Goal: Transaction & Acquisition: Purchase product/service

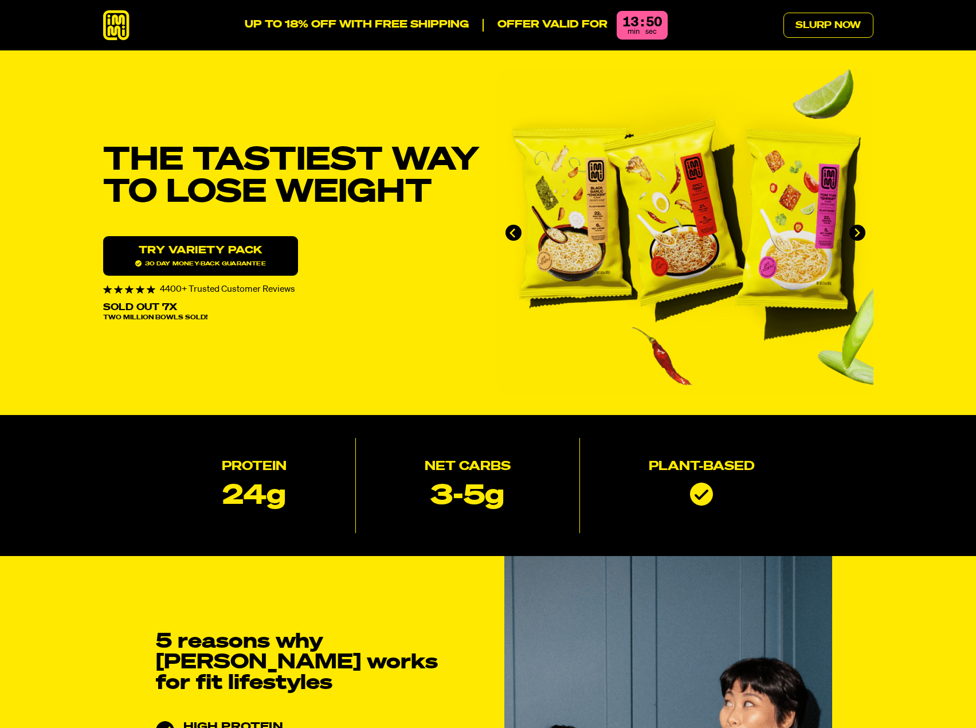
click at [111, 29] on icon at bounding box center [116, 25] width 26 height 30
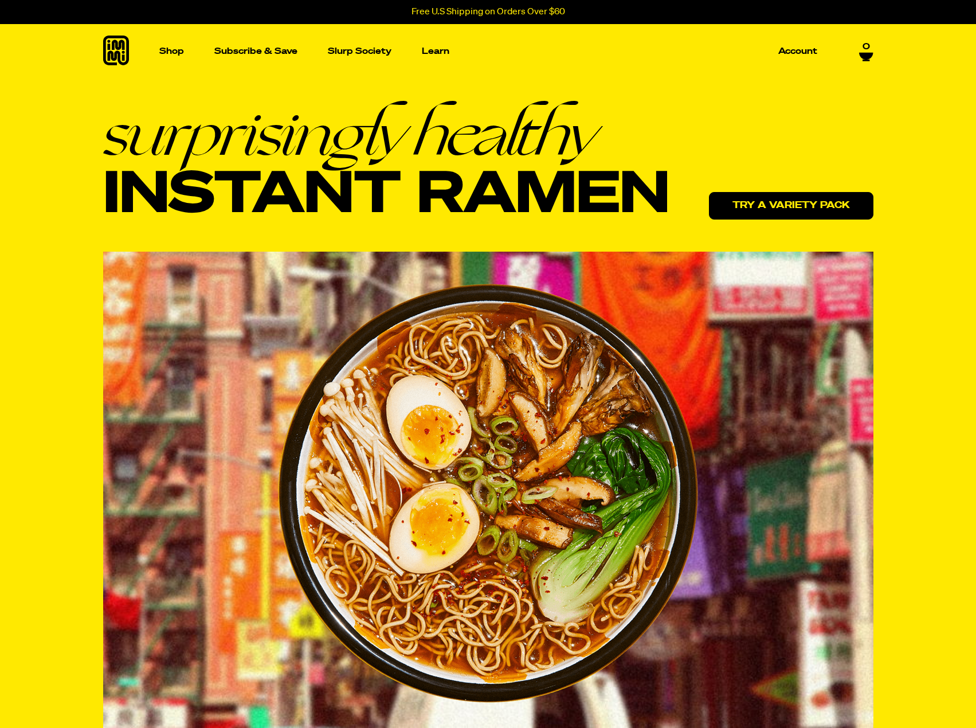
click at [846, 206] on link "Try a variety pack" at bounding box center [791, 206] width 164 height 28
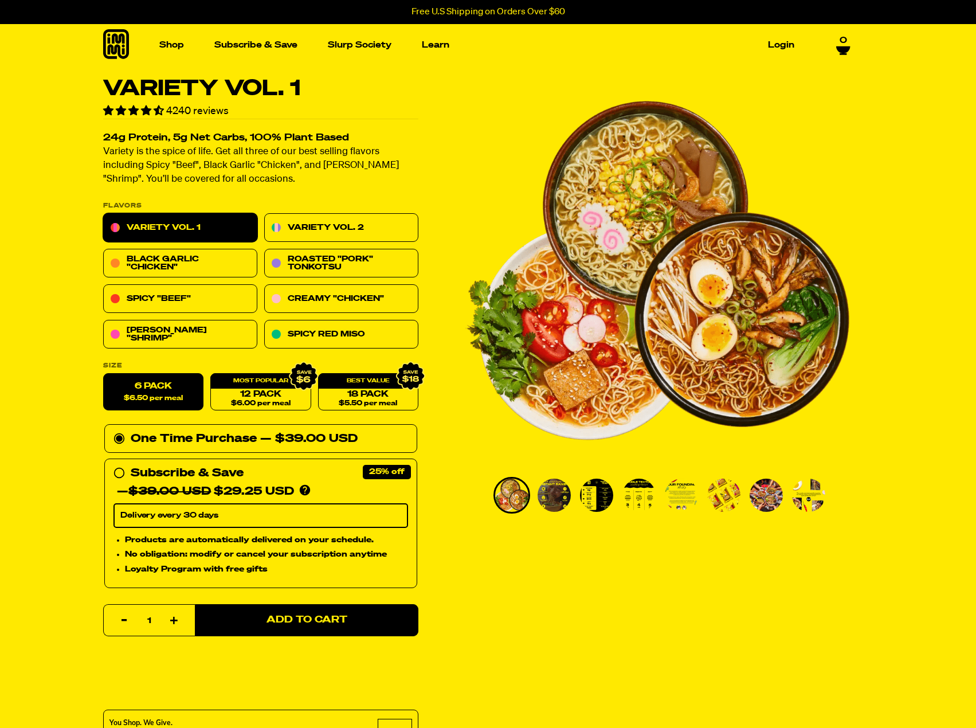
click at [123, 41] on icon at bounding box center [116, 44] width 26 height 30
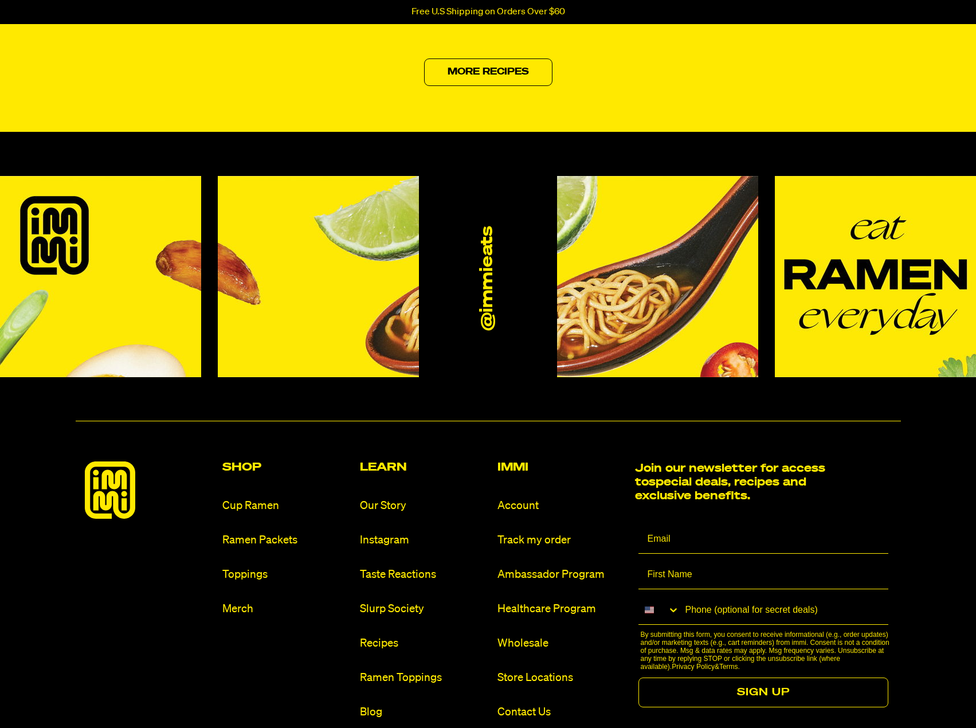
scroll to position [5393, 0]
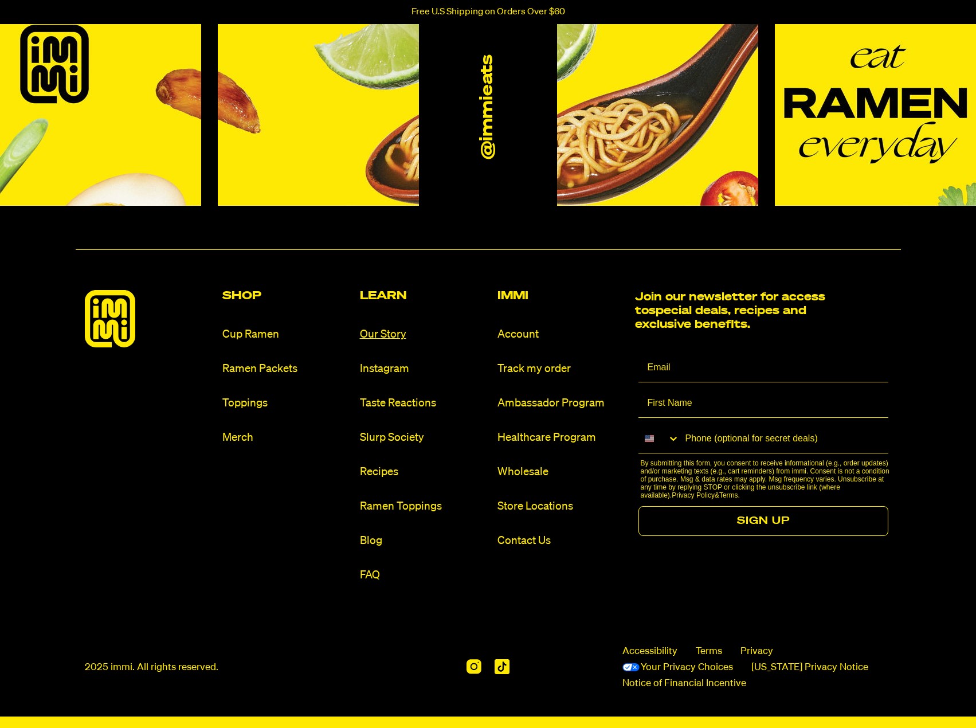
click at [371, 334] on link "Our Story" at bounding box center [424, 334] width 128 height 15
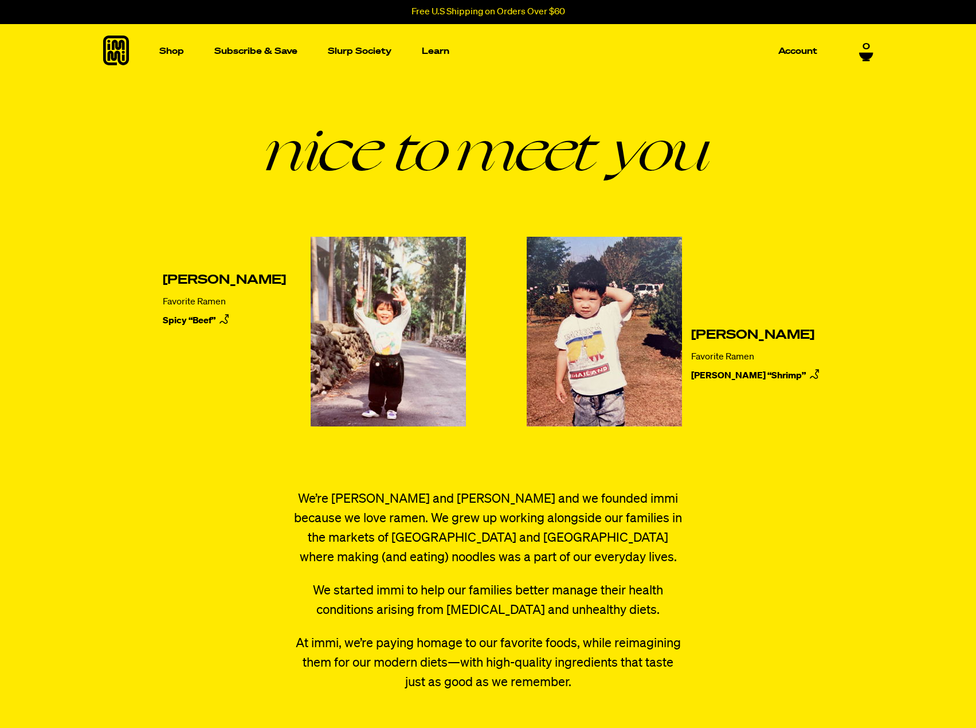
click at [108, 51] on icon at bounding box center [116, 51] width 26 height 30
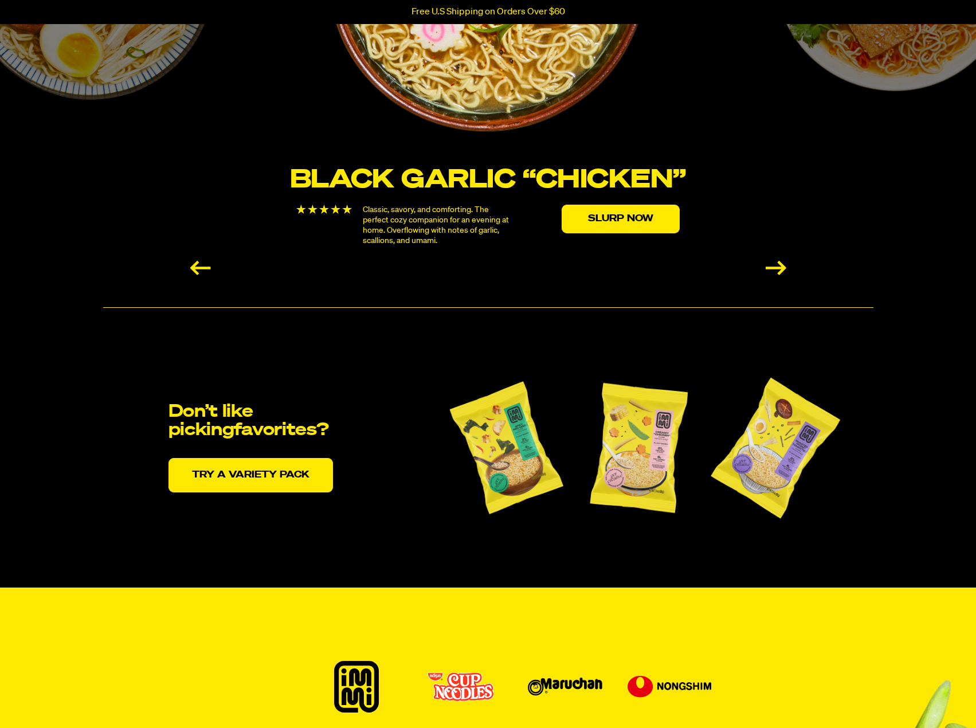
scroll to position [2120, 0]
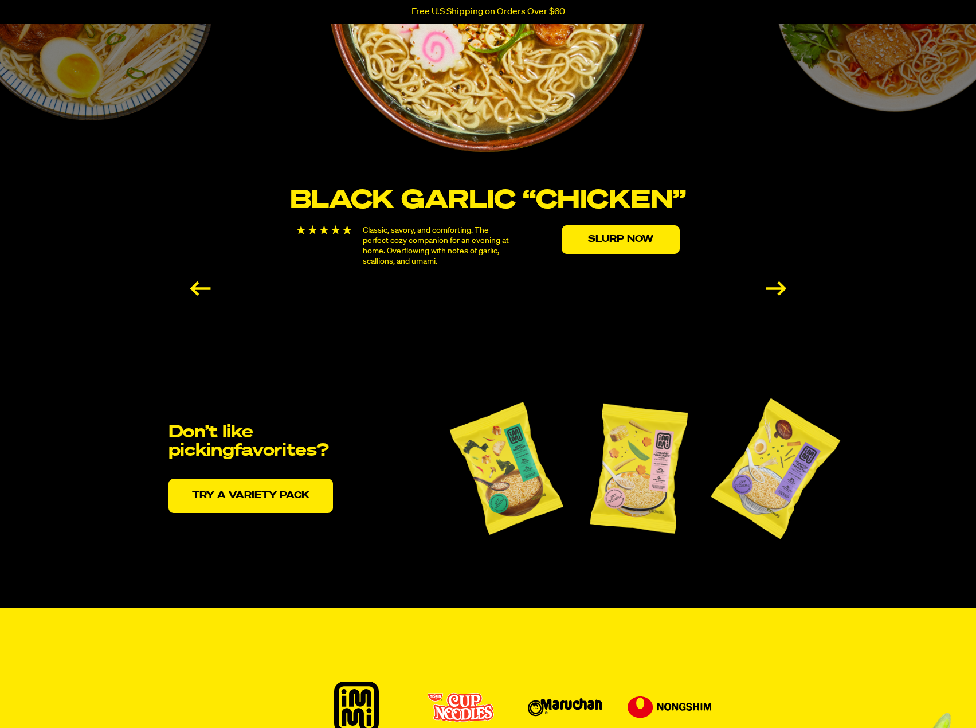
click at [777, 291] on div "Next slide" at bounding box center [776, 288] width 21 height 14
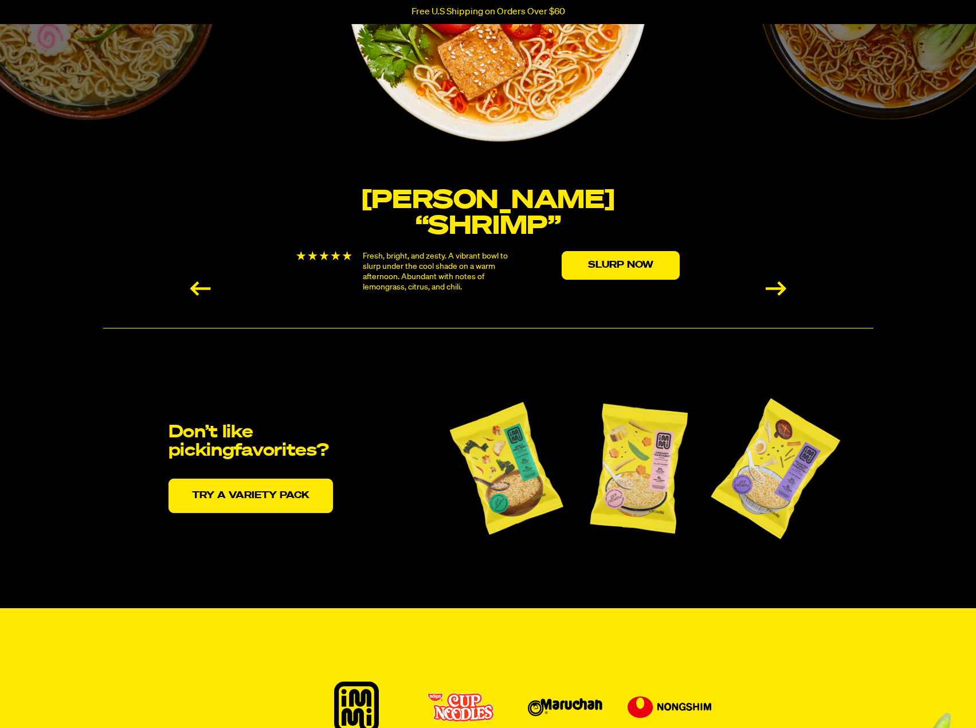
click at [777, 291] on div "Next slide" at bounding box center [776, 288] width 21 height 14
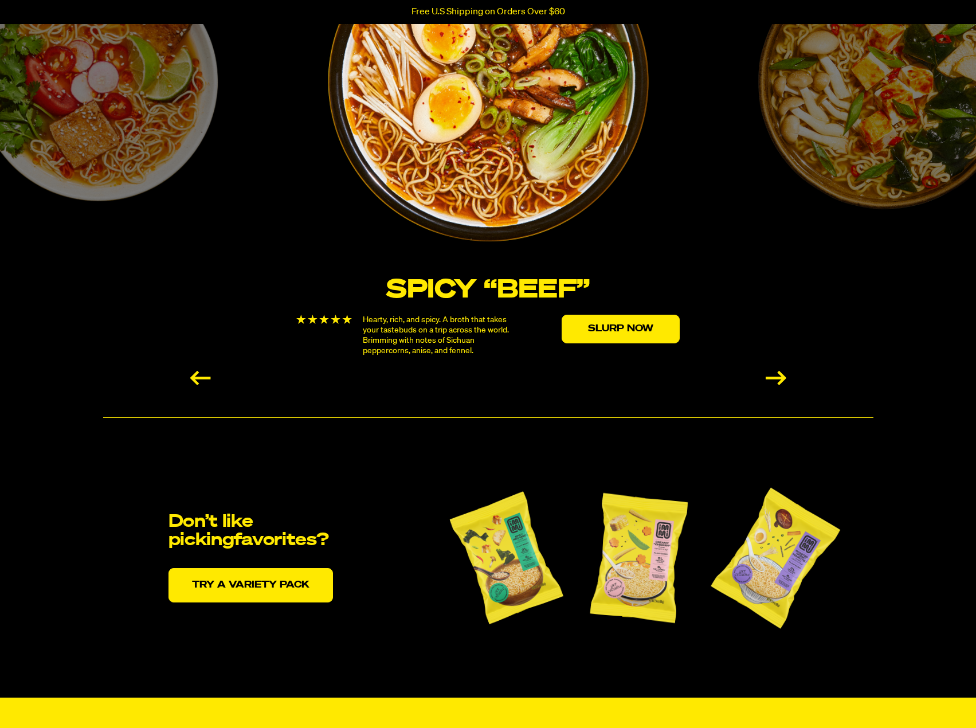
scroll to position [2178, 0]
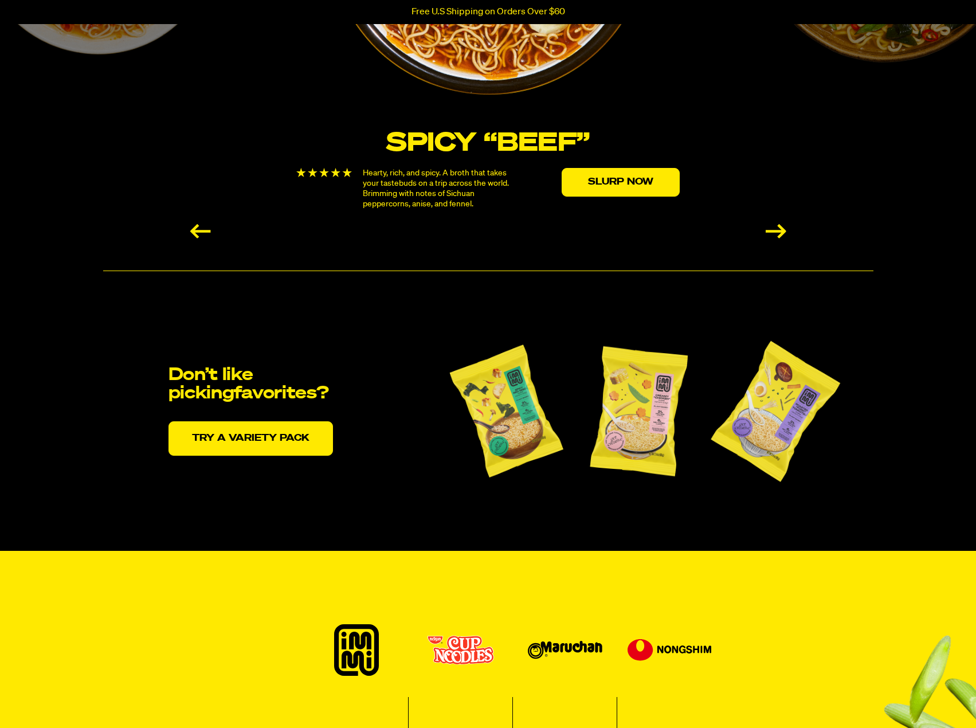
click at [497, 429] on img at bounding box center [506, 411] width 131 height 160
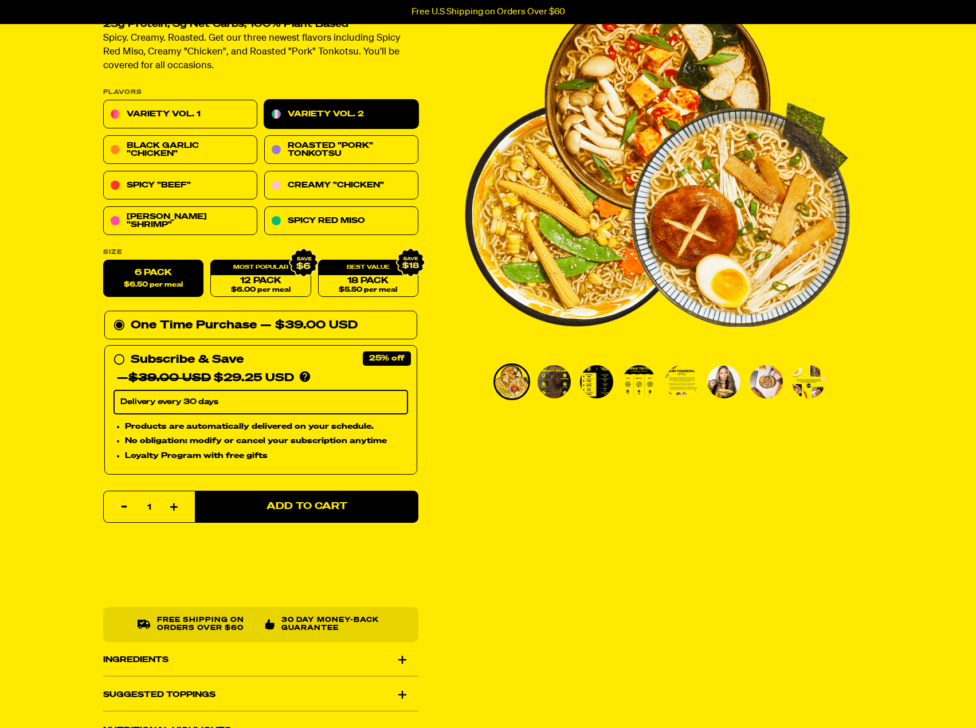
scroll to position [115, 0]
